Goal: Information Seeking & Learning: Learn about a topic

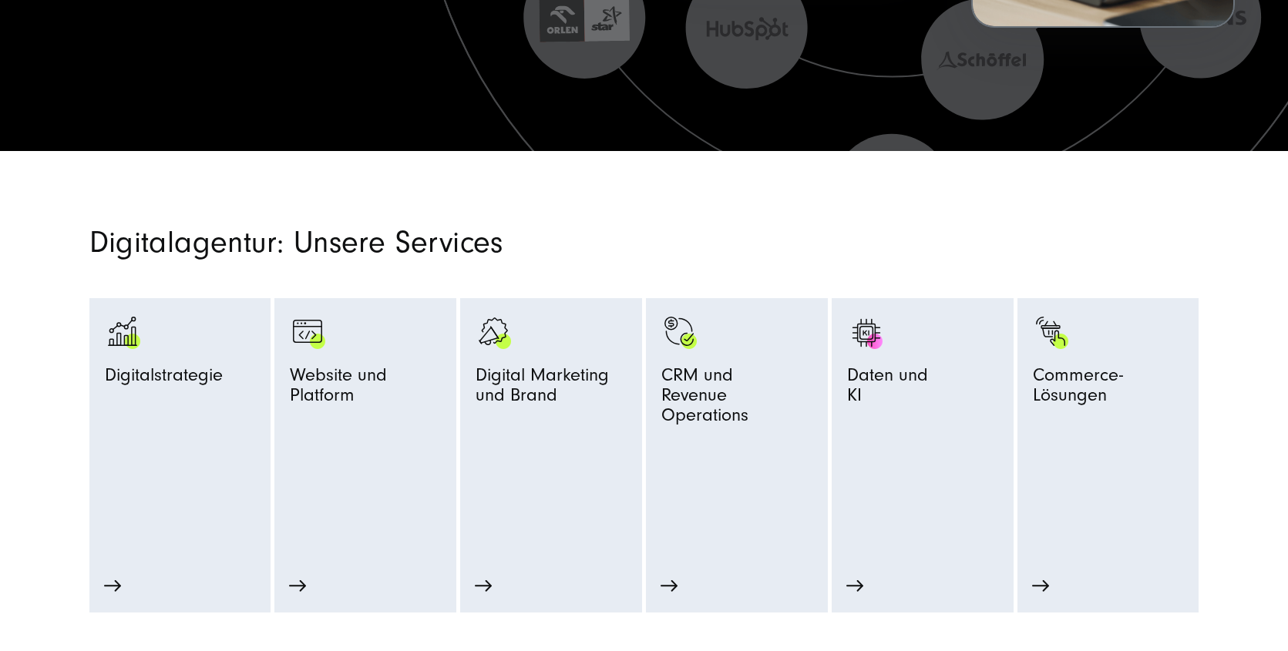
scroll to position [795, 0]
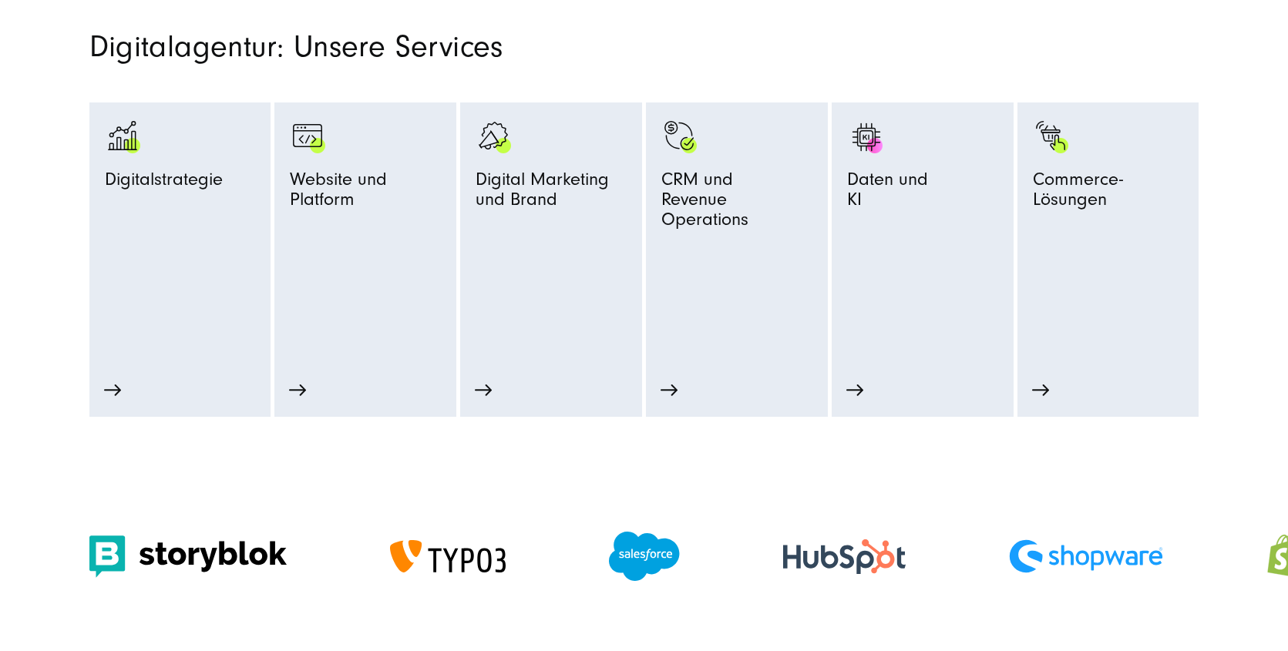
click at [765, 31] on section "Digitalagentur: Unsere Services Digitalstrategie Strategie-Beratung Prozessopti…" at bounding box center [644, 186] width 1288 height 462
click at [479, 38] on h2 "Digitalagentur: Unsere Services" at bounding box center [455, 46] width 732 height 29
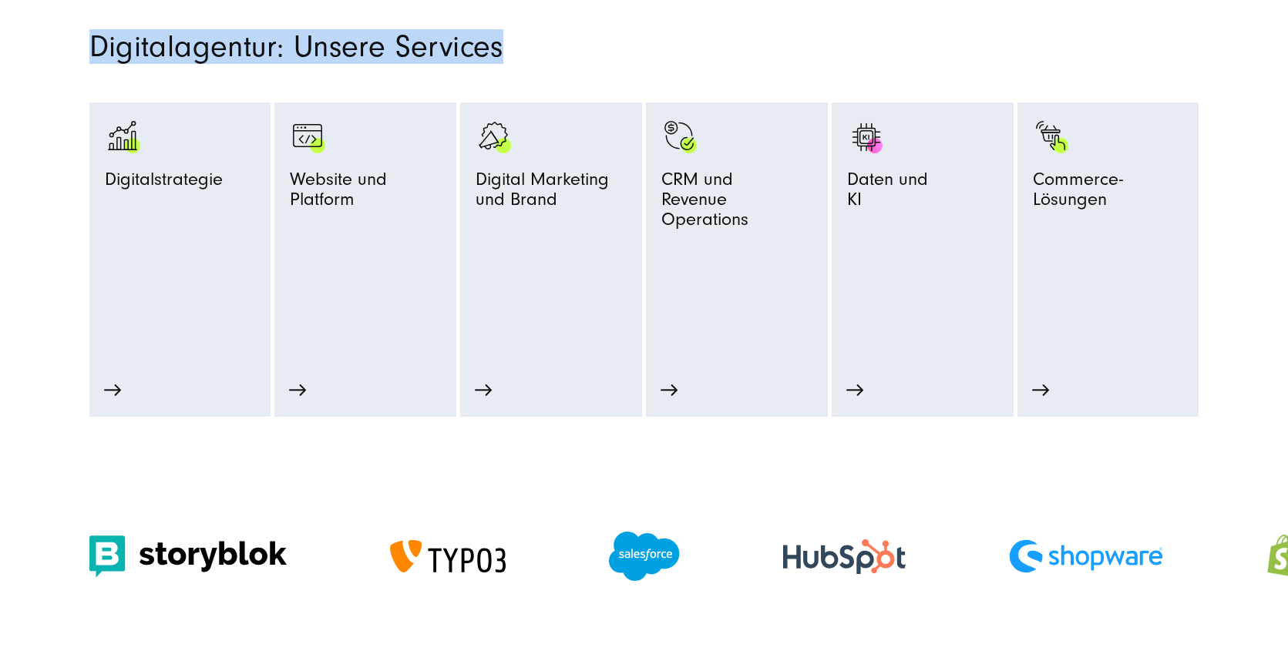
click at [479, 38] on h2 "Digitalagentur: Unsere Services" at bounding box center [455, 46] width 732 height 29
